Goal: Transaction & Acquisition: Book appointment/travel/reservation

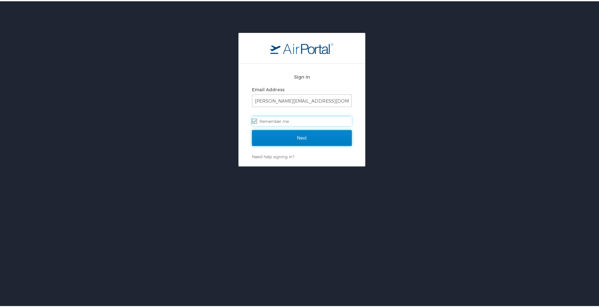
click at [304, 140] on input "Next" at bounding box center [302, 137] width 100 height 16
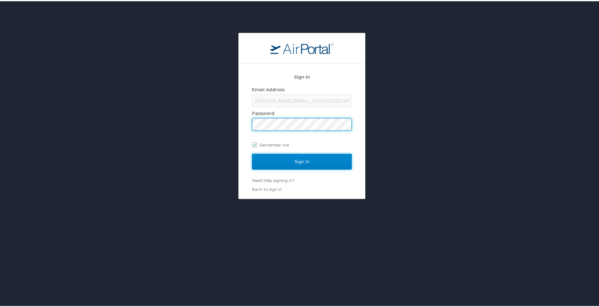
click at [293, 162] on input "Sign In" at bounding box center [302, 160] width 100 height 16
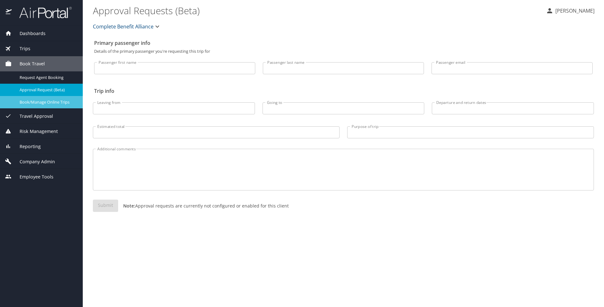
click at [29, 100] on span "Book/Manage Online Trips" at bounding box center [48, 102] width 56 height 6
click at [38, 102] on span "Book/Manage Online Trips" at bounding box center [48, 102] width 56 height 6
click at [48, 104] on span "Book/Manage Online Trips" at bounding box center [48, 102] width 56 height 6
